Goal: Task Accomplishment & Management: Use online tool/utility

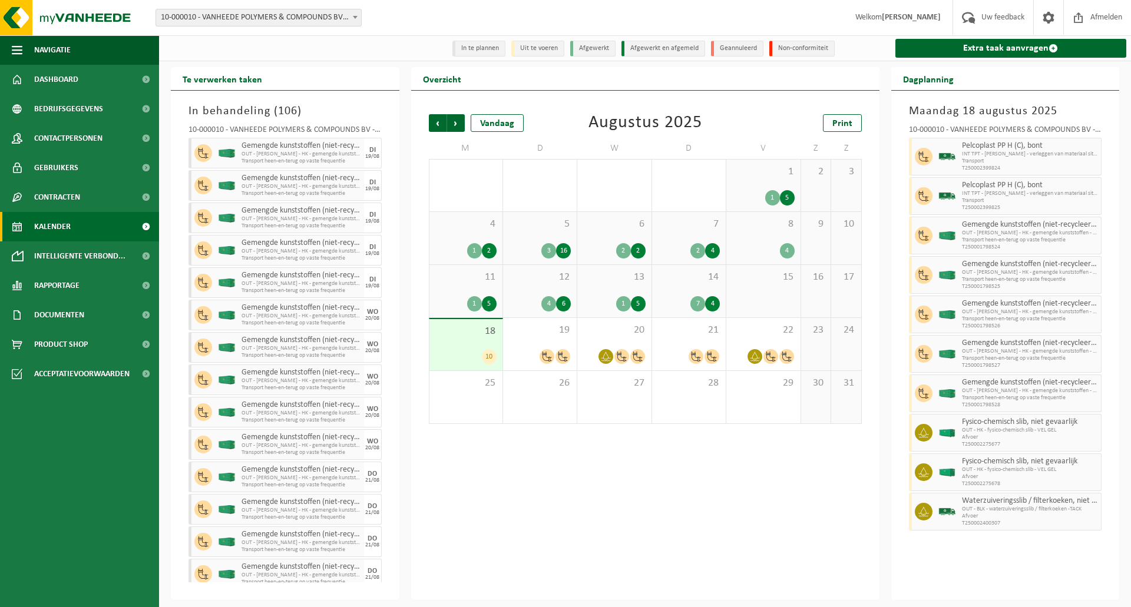
click at [922, 433] on icon at bounding box center [923, 433] width 11 height 11
click at [1019, 470] on span "OUT - HK - fysico-chemisch slib - VEL GEL" at bounding box center [1030, 469] width 137 height 7
click at [926, 474] on icon at bounding box center [923, 472] width 11 height 11
click at [976, 479] on span "Afvoer" at bounding box center [1030, 476] width 137 height 7
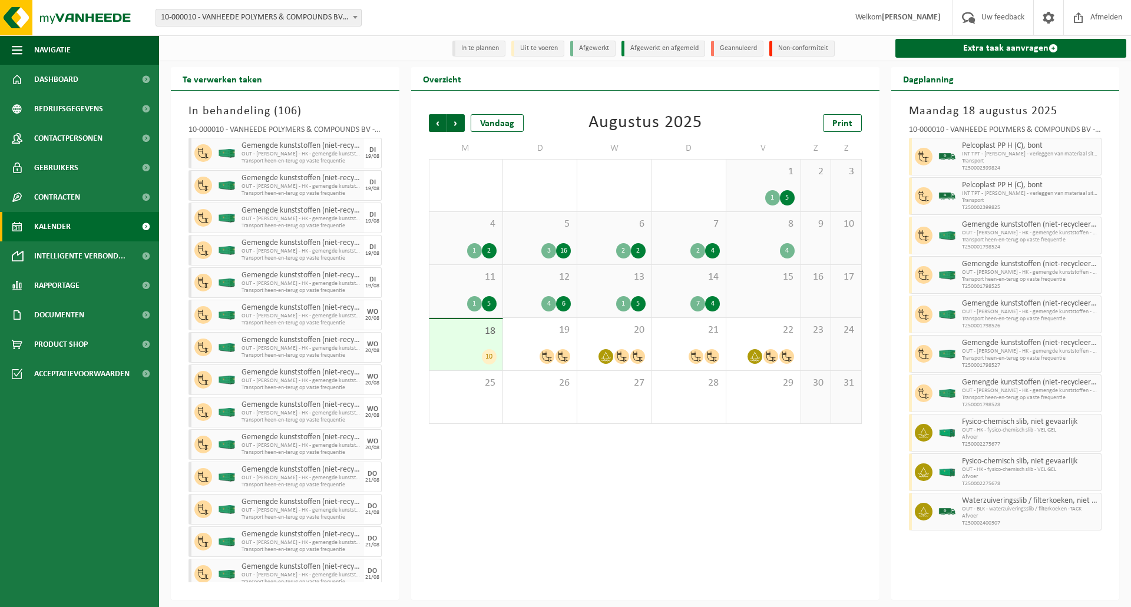
click at [976, 479] on span "Afvoer" at bounding box center [1030, 476] width 137 height 7
click at [99, 197] on link "Contracten" at bounding box center [79, 197] width 159 height 29
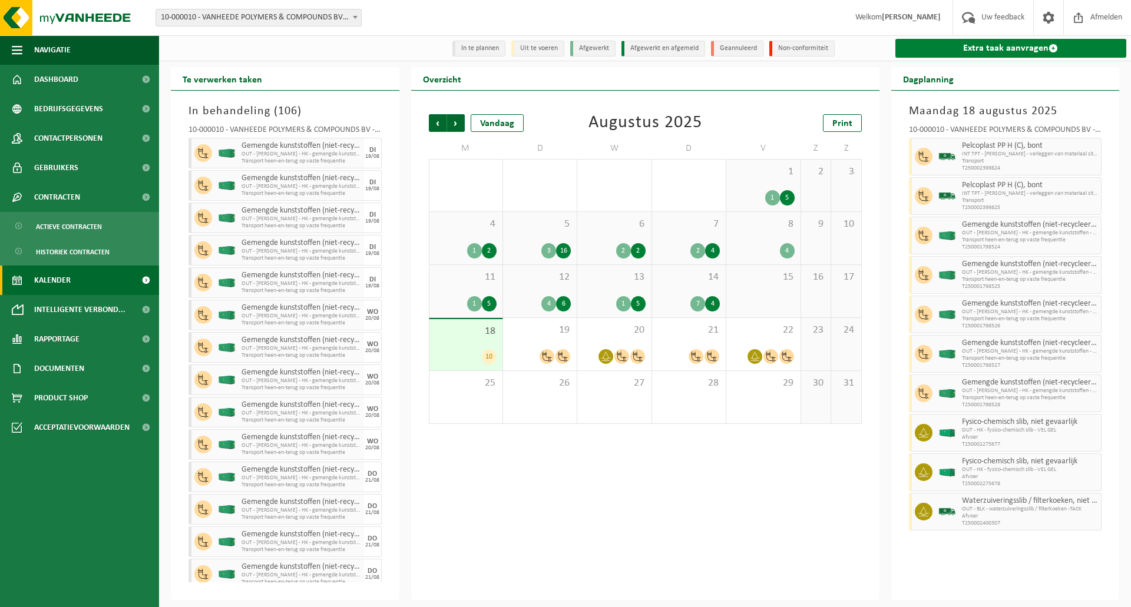
click at [951, 58] on link "Extra taak aanvragen" at bounding box center [1010, 48] width 231 height 19
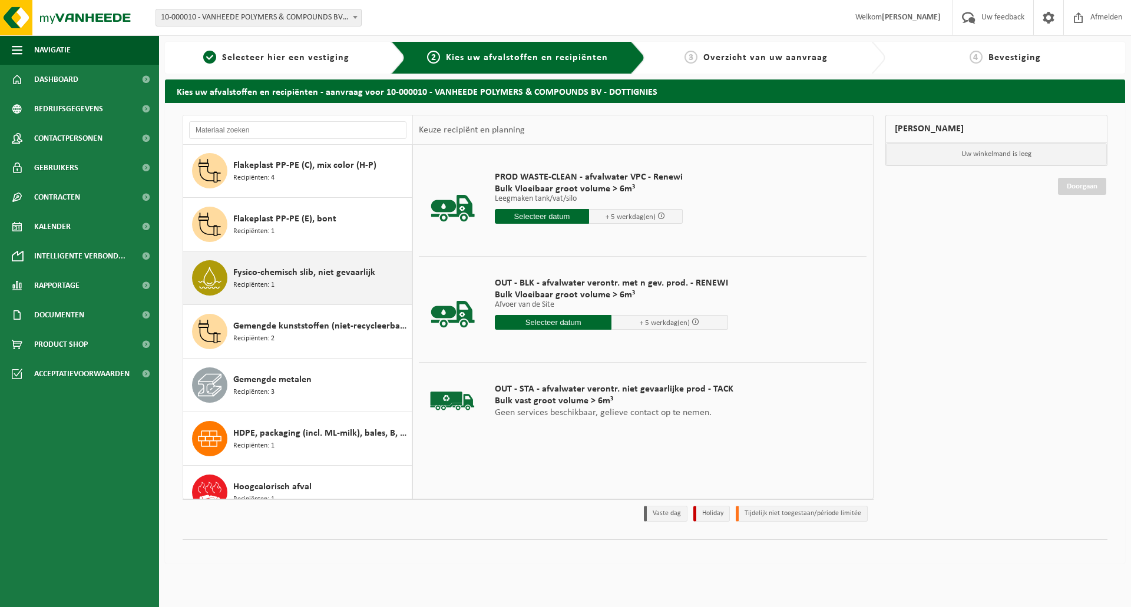
click at [329, 279] on span "Fysico-chemisch slib, niet gevaarlijk" at bounding box center [304, 273] width 142 height 14
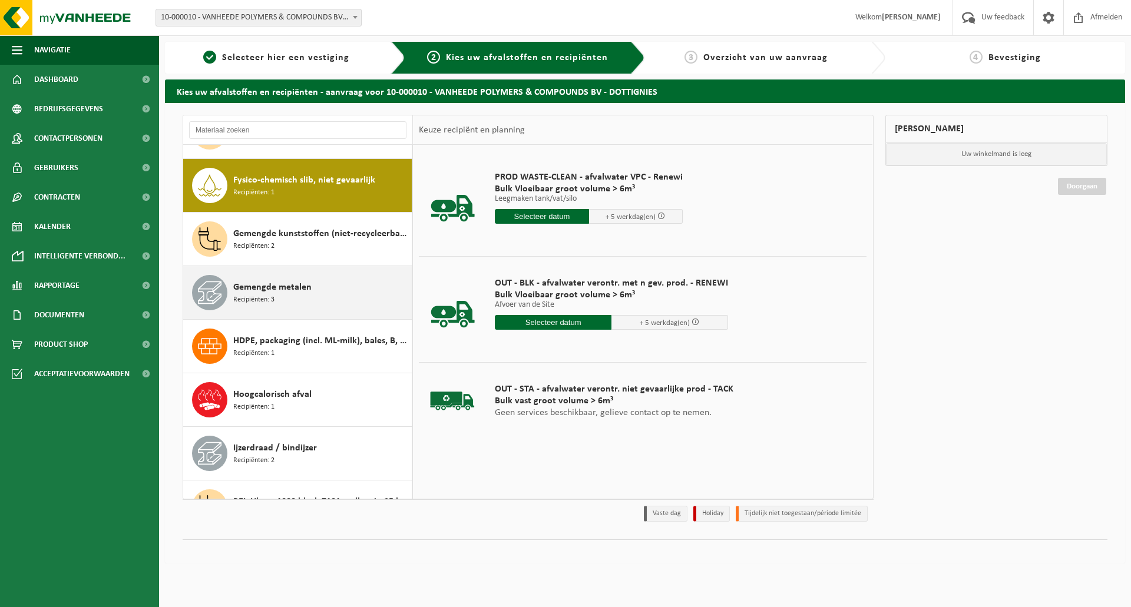
scroll to position [1340, 0]
